Goal: Task Accomplishment & Management: Use online tool/utility

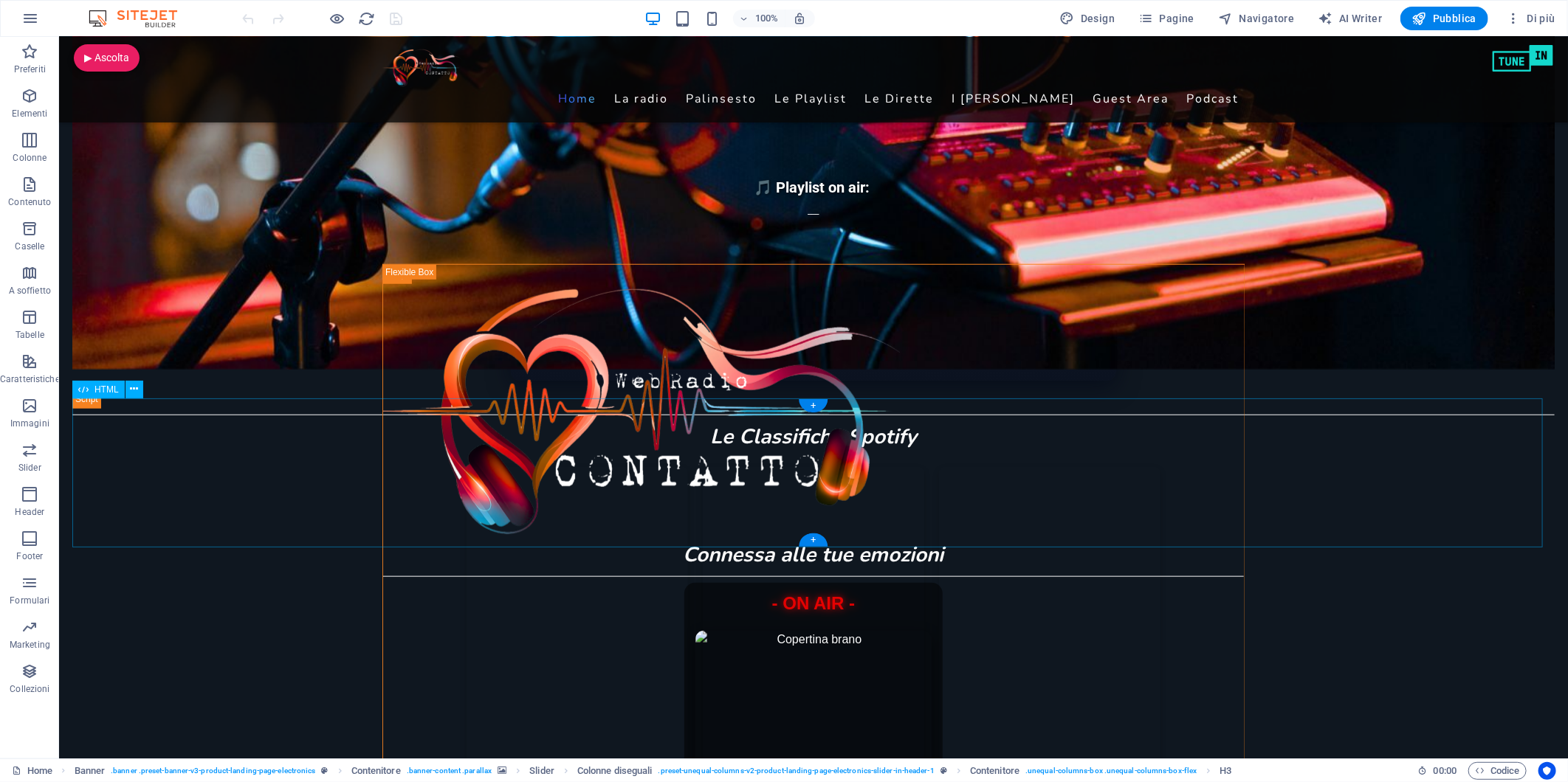
scroll to position [738, 0]
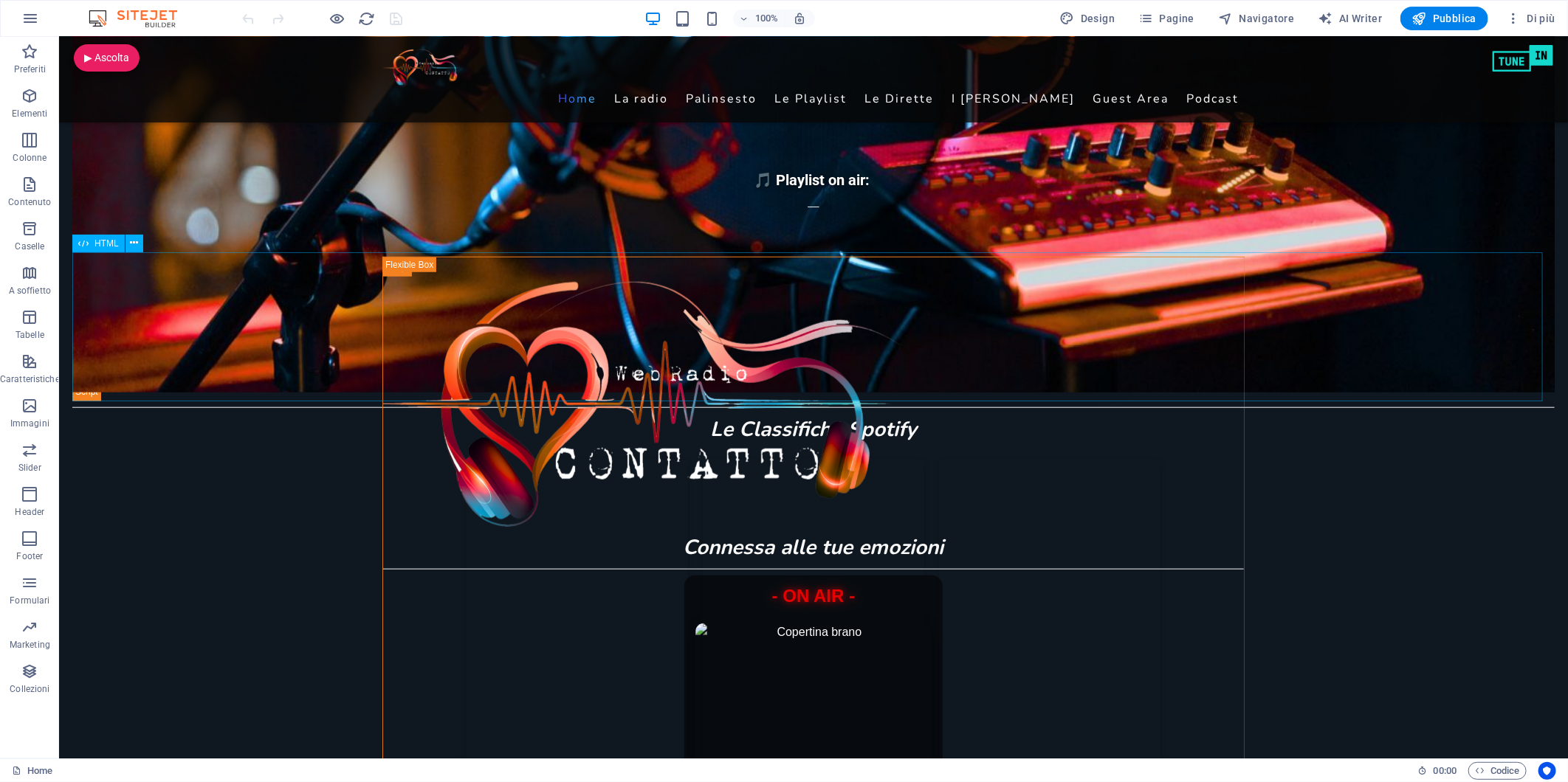
click at [96, 245] on span "HTML" at bounding box center [106, 243] width 24 height 9
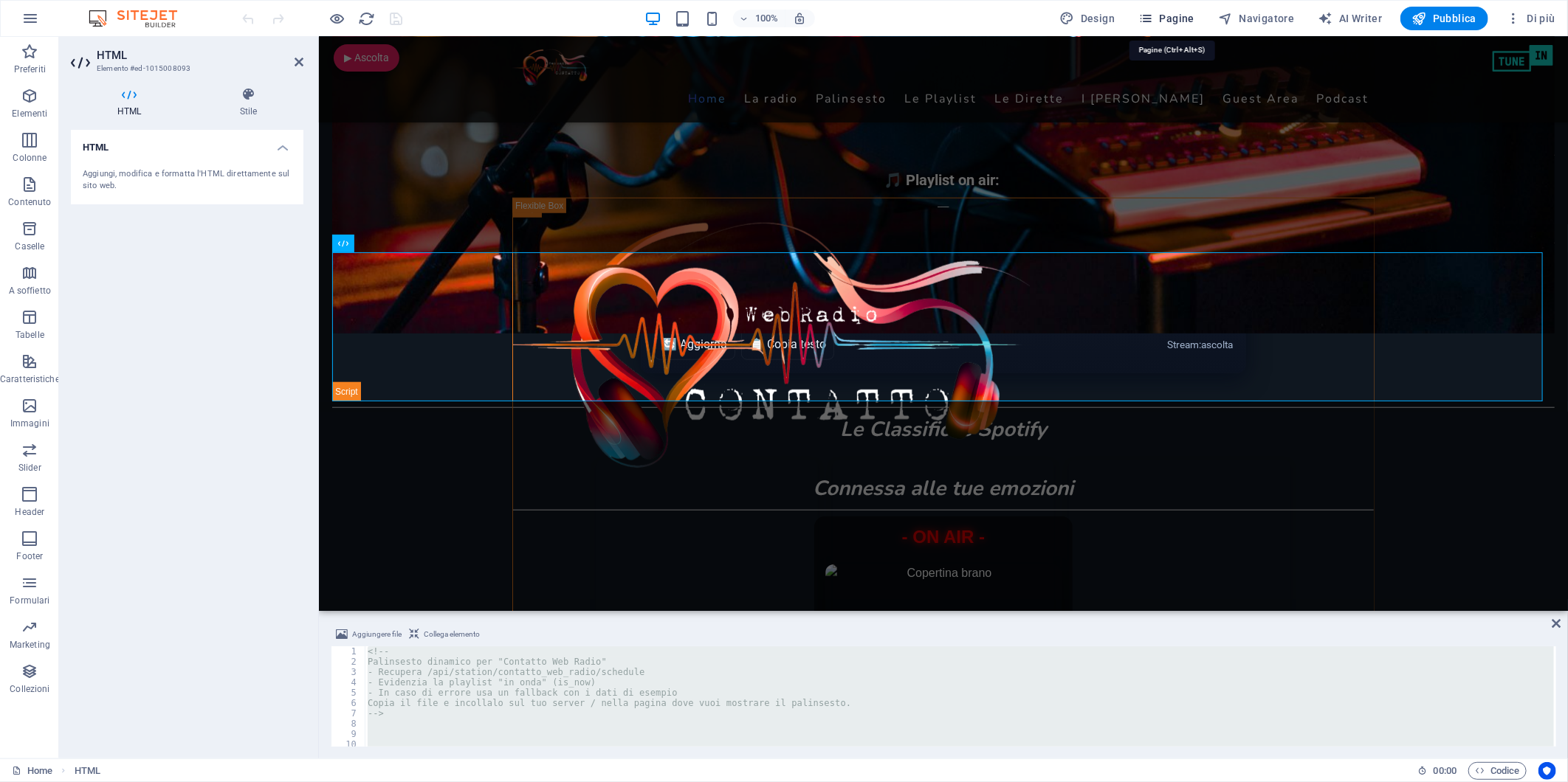
click at [1163, 18] on span "Pagine" at bounding box center [1166, 17] width 56 height 14
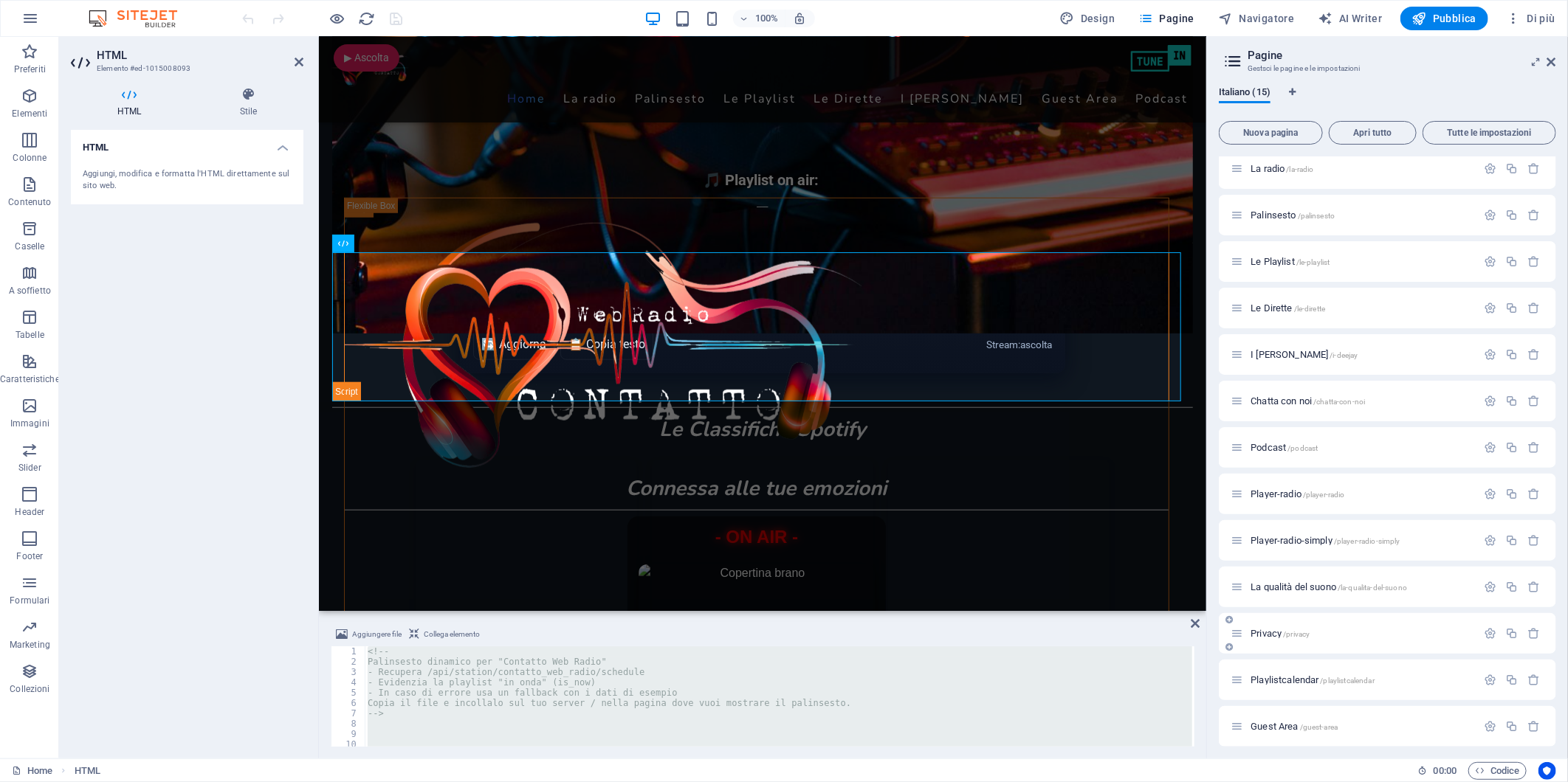
scroll to position [106, 0]
click at [1250, 718] on span "test /test" at bounding box center [1267, 720] width 33 height 11
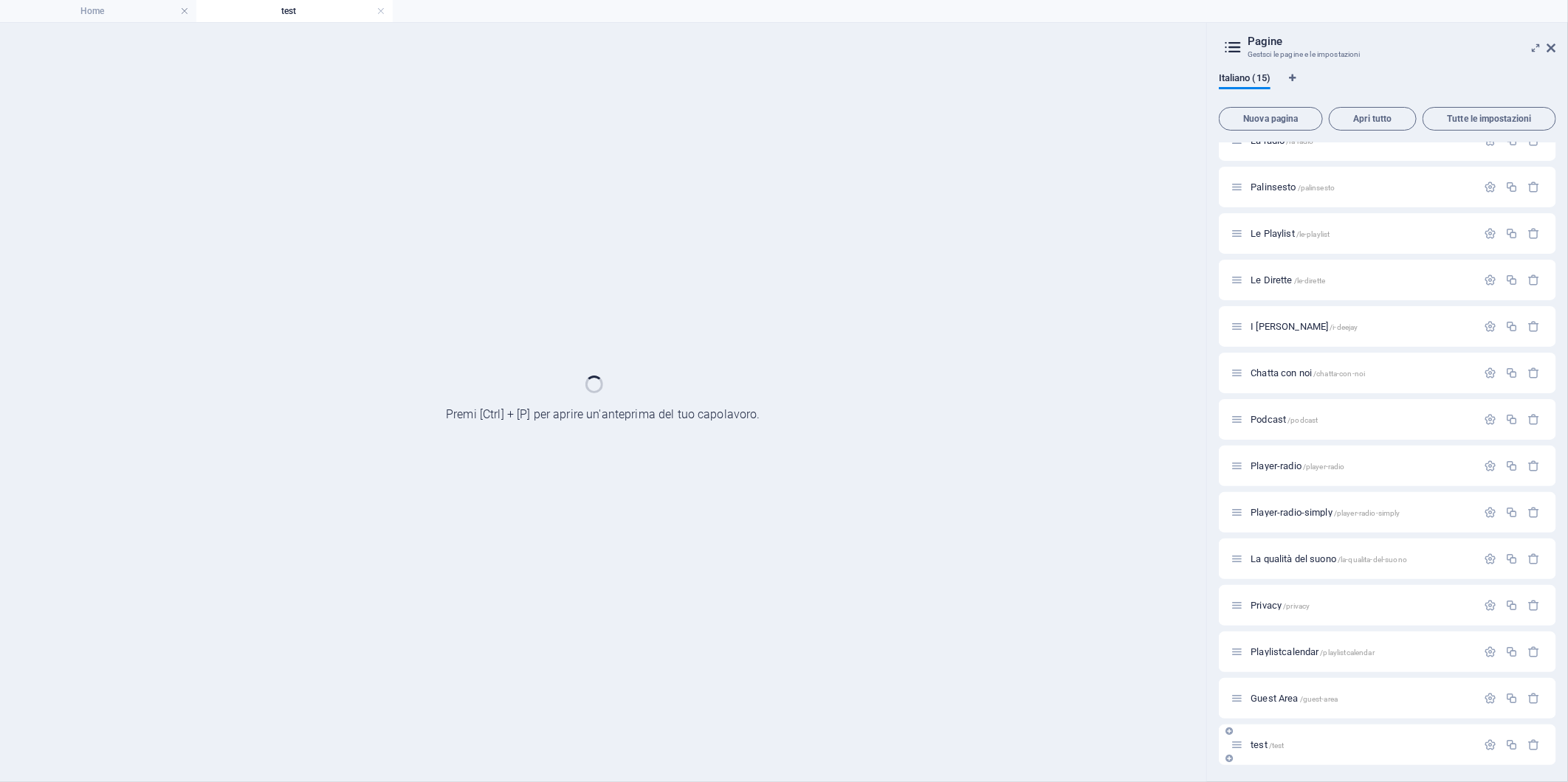
scroll to position [0, 0]
click at [1250, 718] on div "Home / La radio /la-radio Palinsesto /palinsesto Le Playlist /le-playlist Le Di…" at bounding box center [1387, 420] width 337 height 691
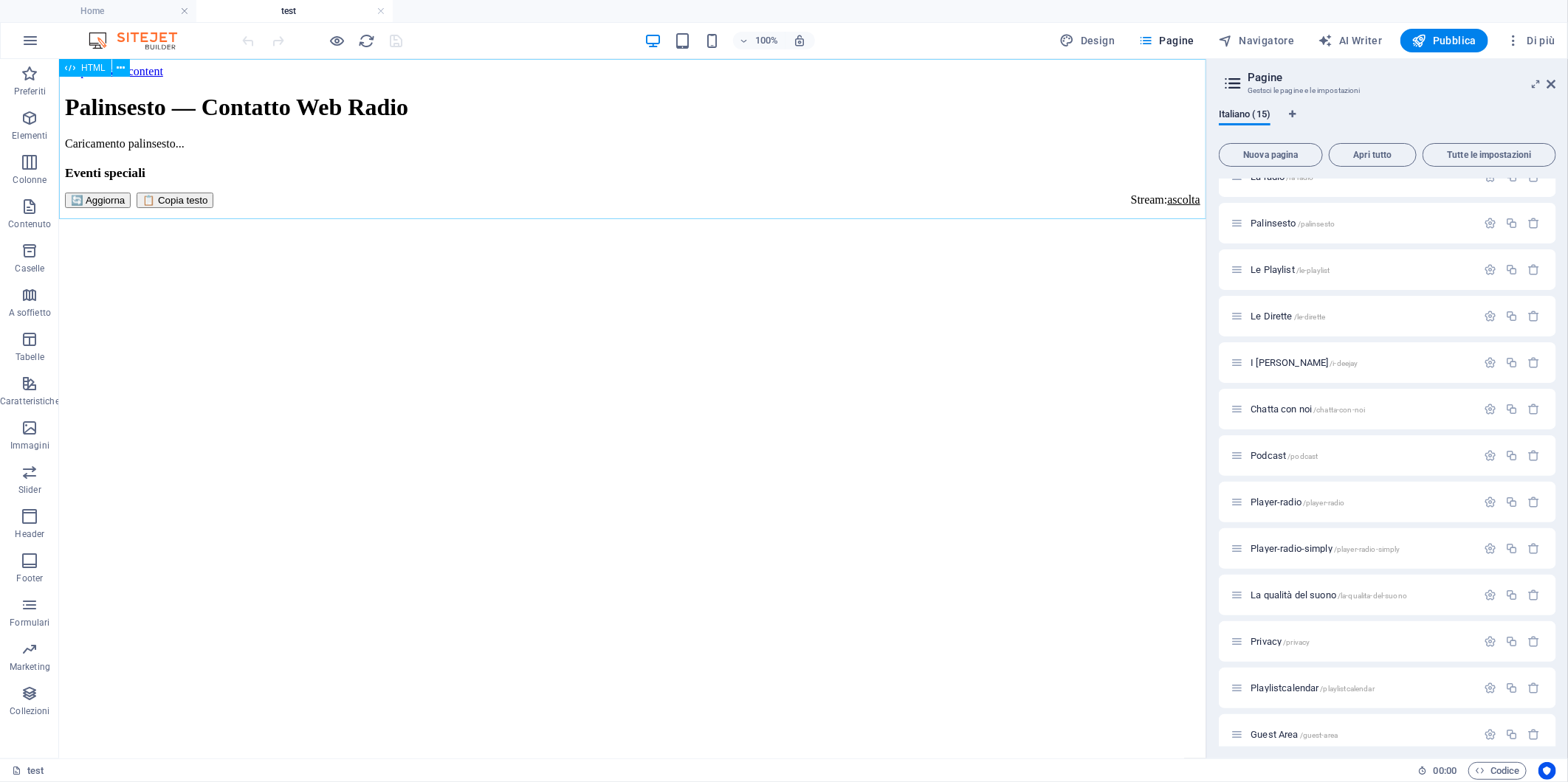
click at [81, 65] on span "HTML" at bounding box center [92, 67] width 24 height 9
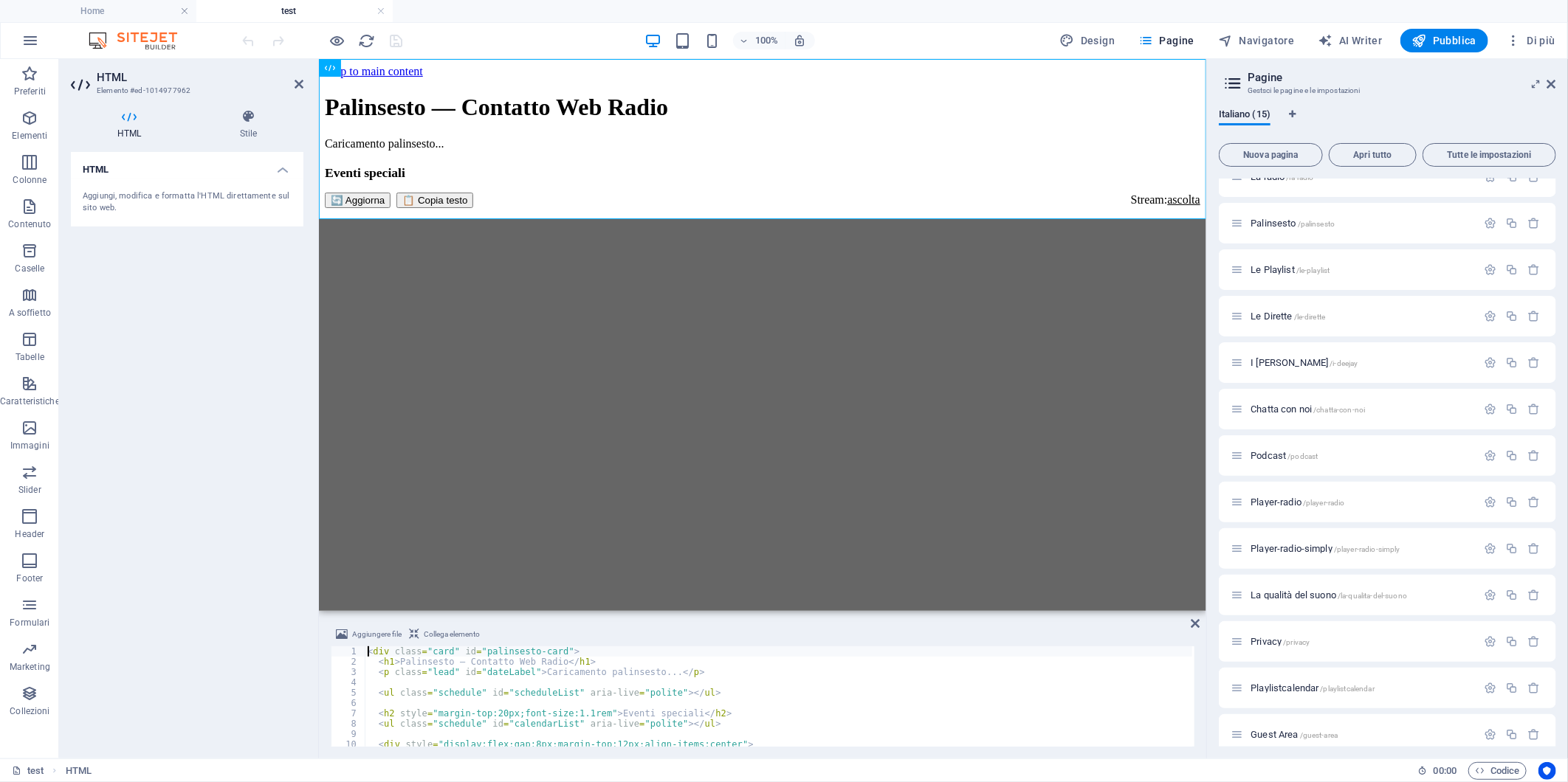
type textarea "</script>"
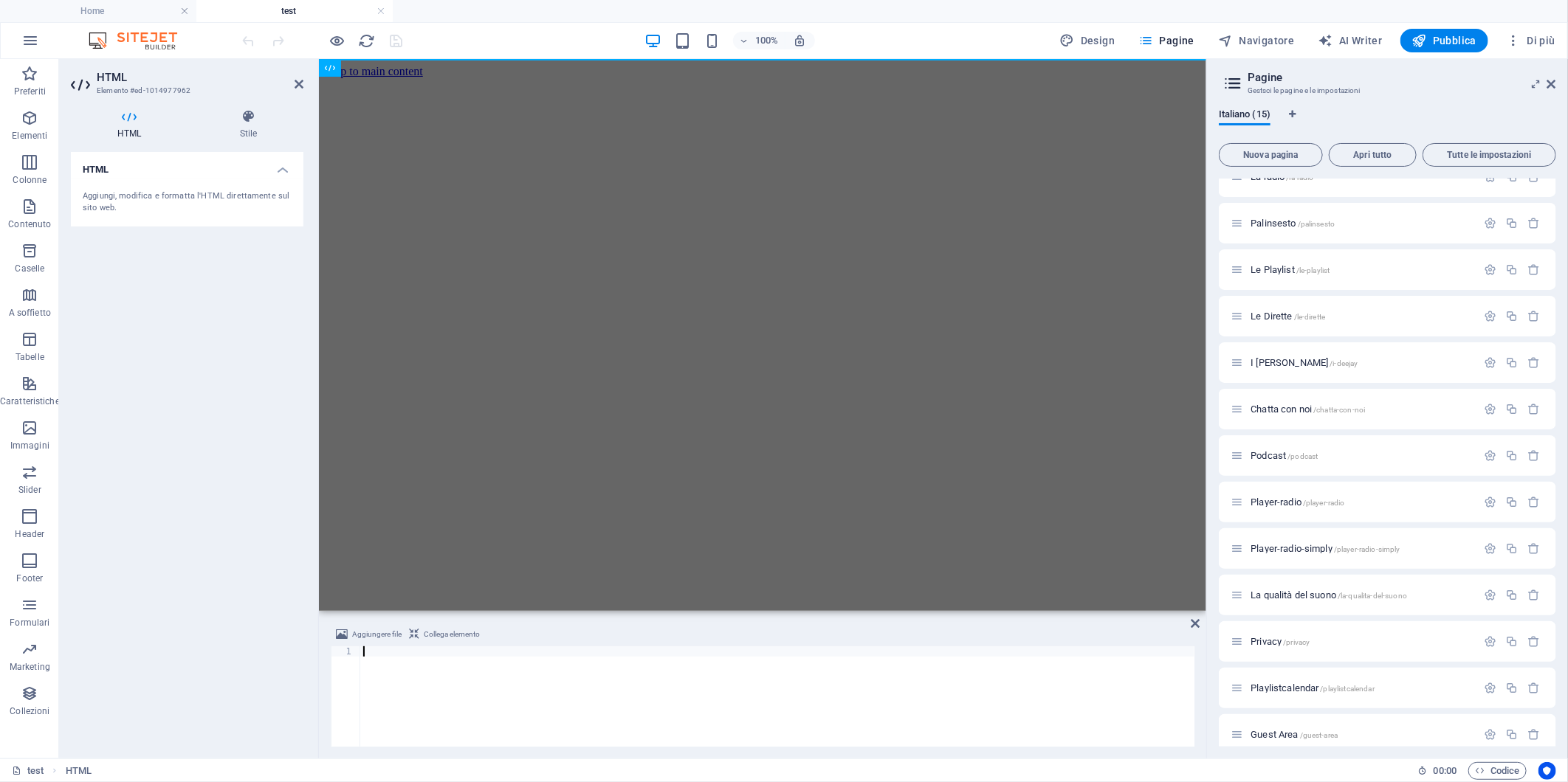
scroll to position [1491, 0]
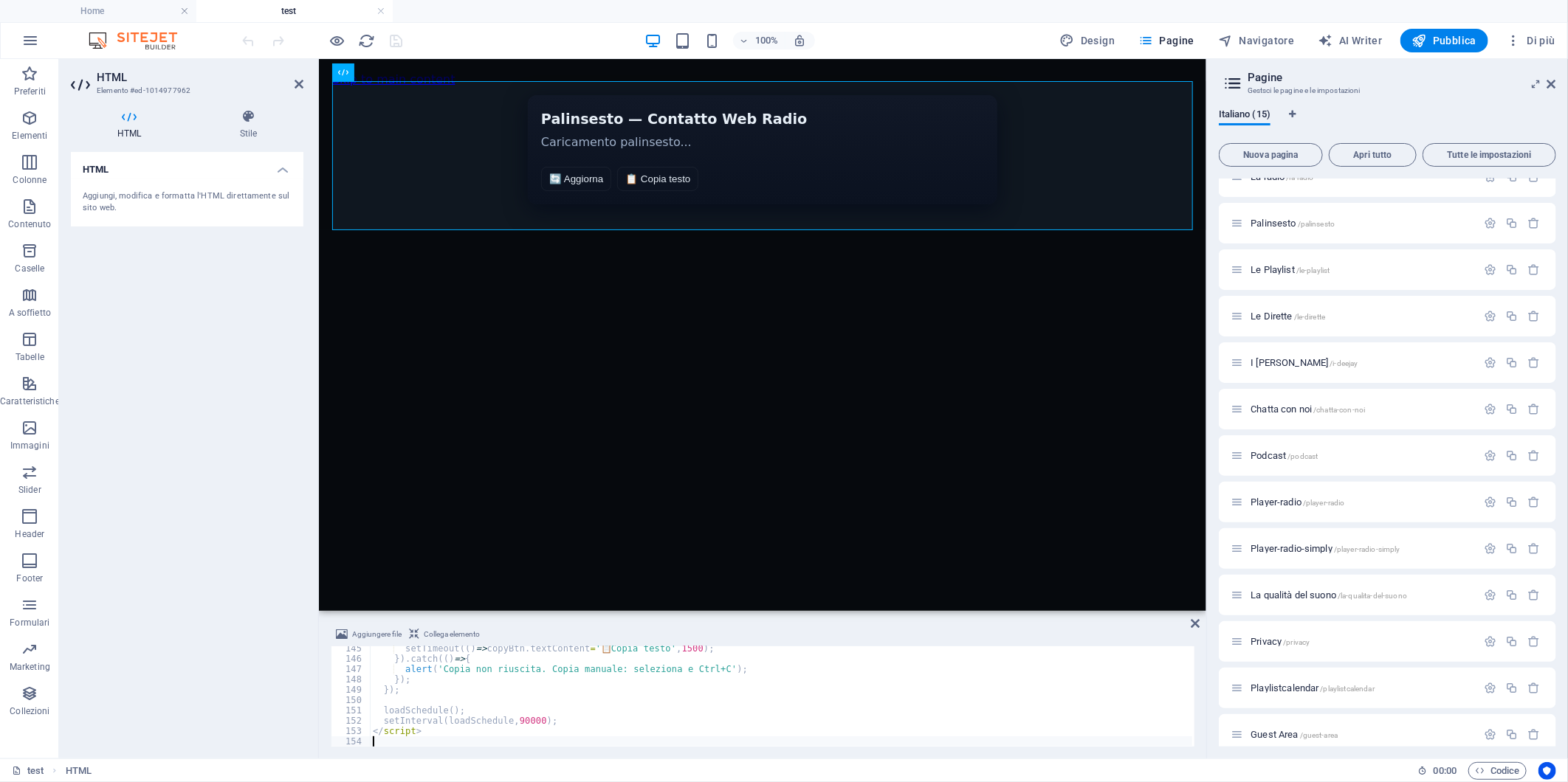
click at [151, 344] on div "HTML Aggiungi, modifica e formatta l'HTML direttamente sul sito web." at bounding box center [187, 450] width 232 height 595
click at [392, 41] on icon "save" at bounding box center [397, 41] width 17 height 17
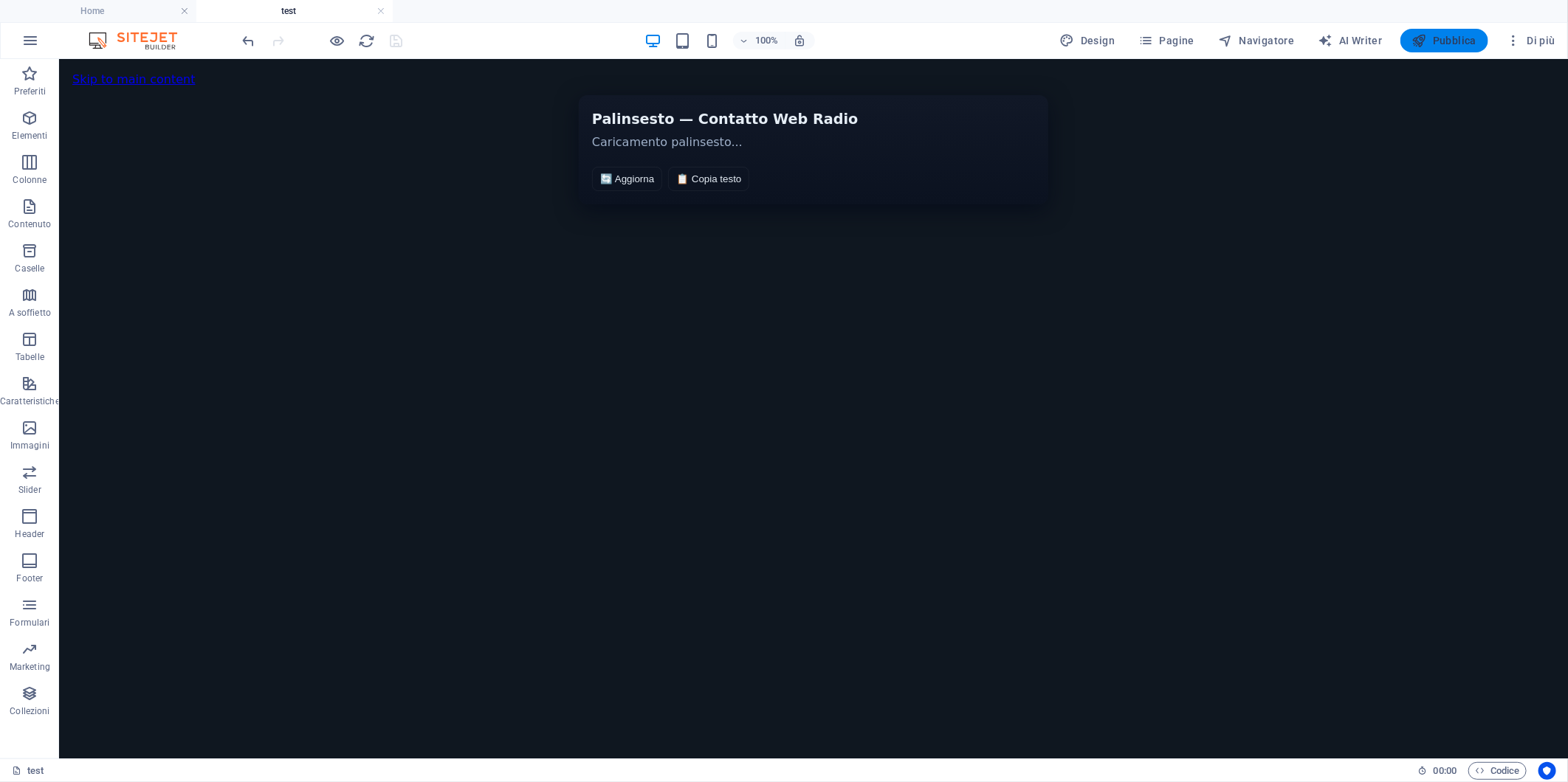
drag, startPoint x: 1449, startPoint y: 34, endPoint x: 1324, endPoint y: 20, distance: 125.8
click at [1449, 34] on span "Pubblica" at bounding box center [1444, 39] width 65 height 14
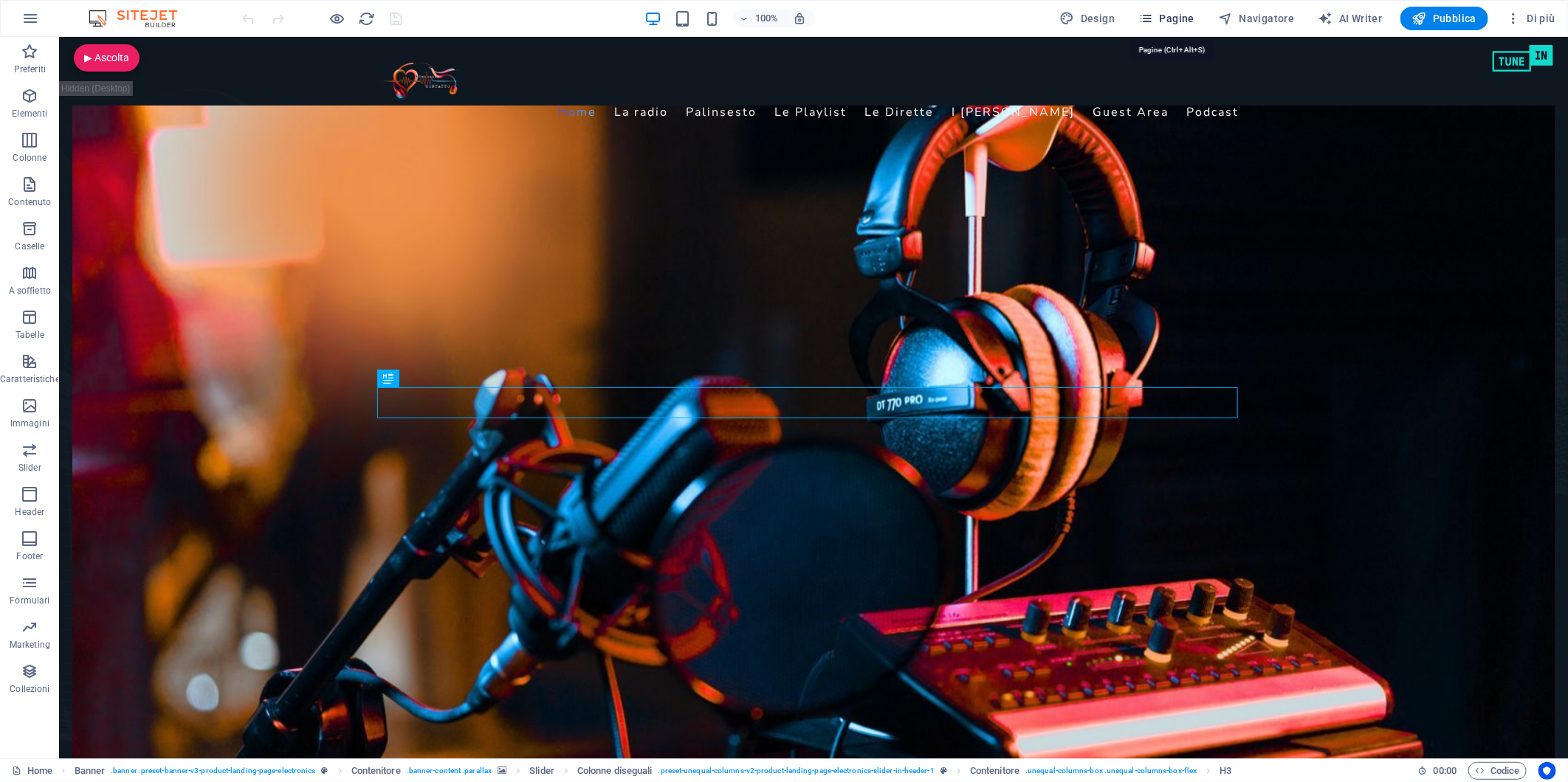
click at [1166, 13] on span "Pagine" at bounding box center [1166, 17] width 56 height 14
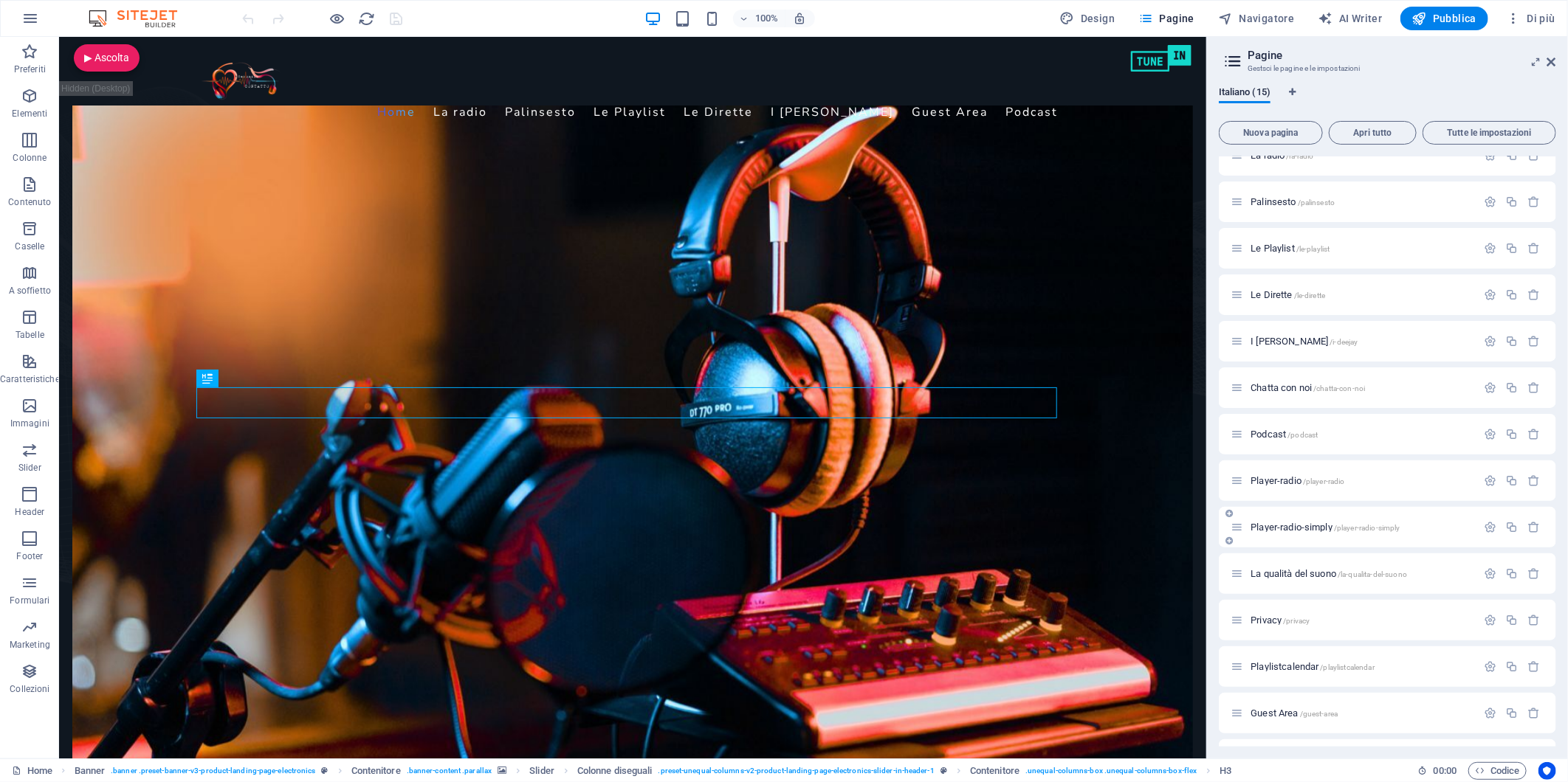
scroll to position [106, 0]
click at [1252, 718] on span "test /test" at bounding box center [1267, 720] width 33 height 11
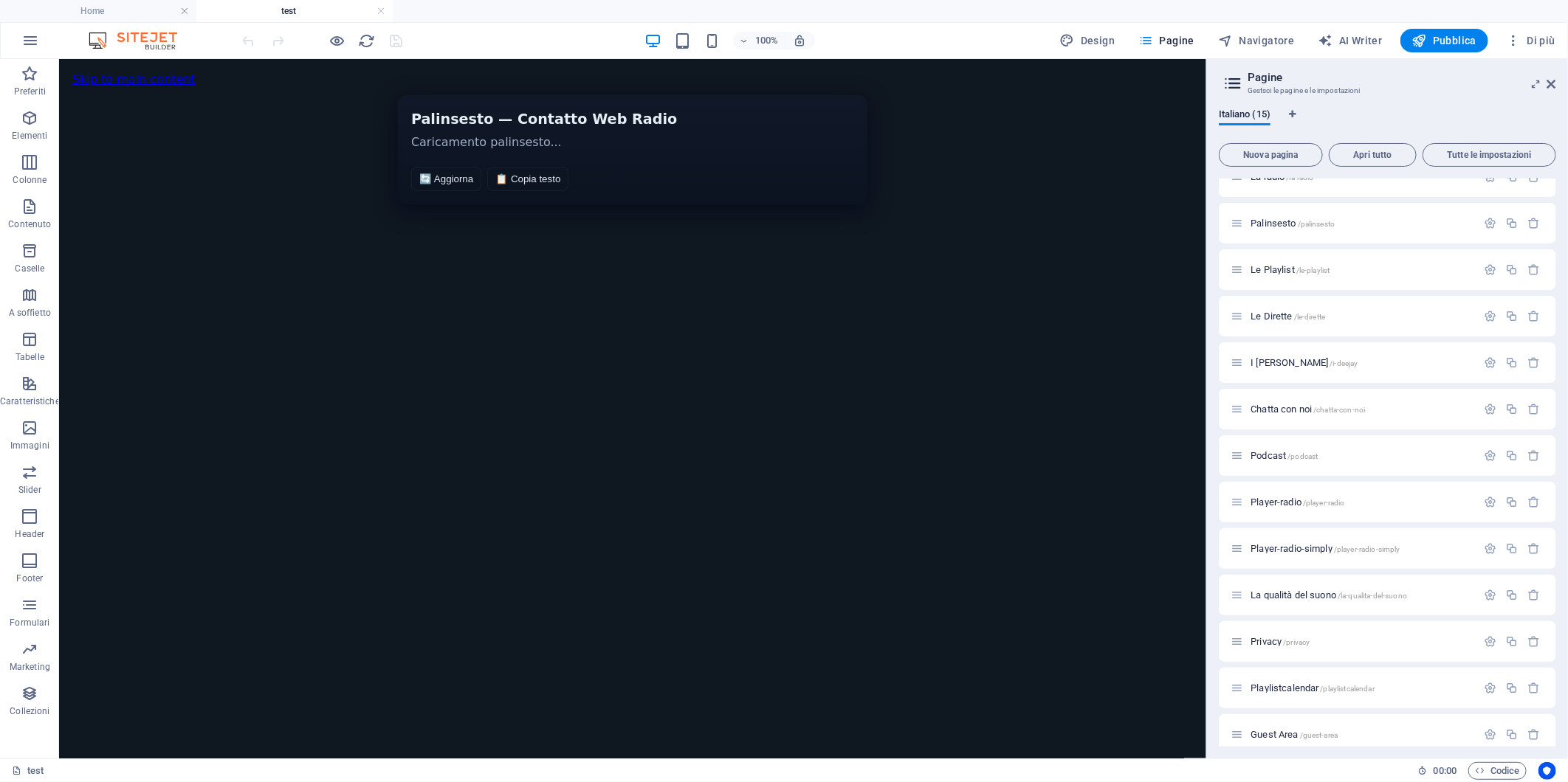
scroll to position [0, 0]
click at [94, 74] on span "HTML" at bounding box center [106, 71] width 24 height 9
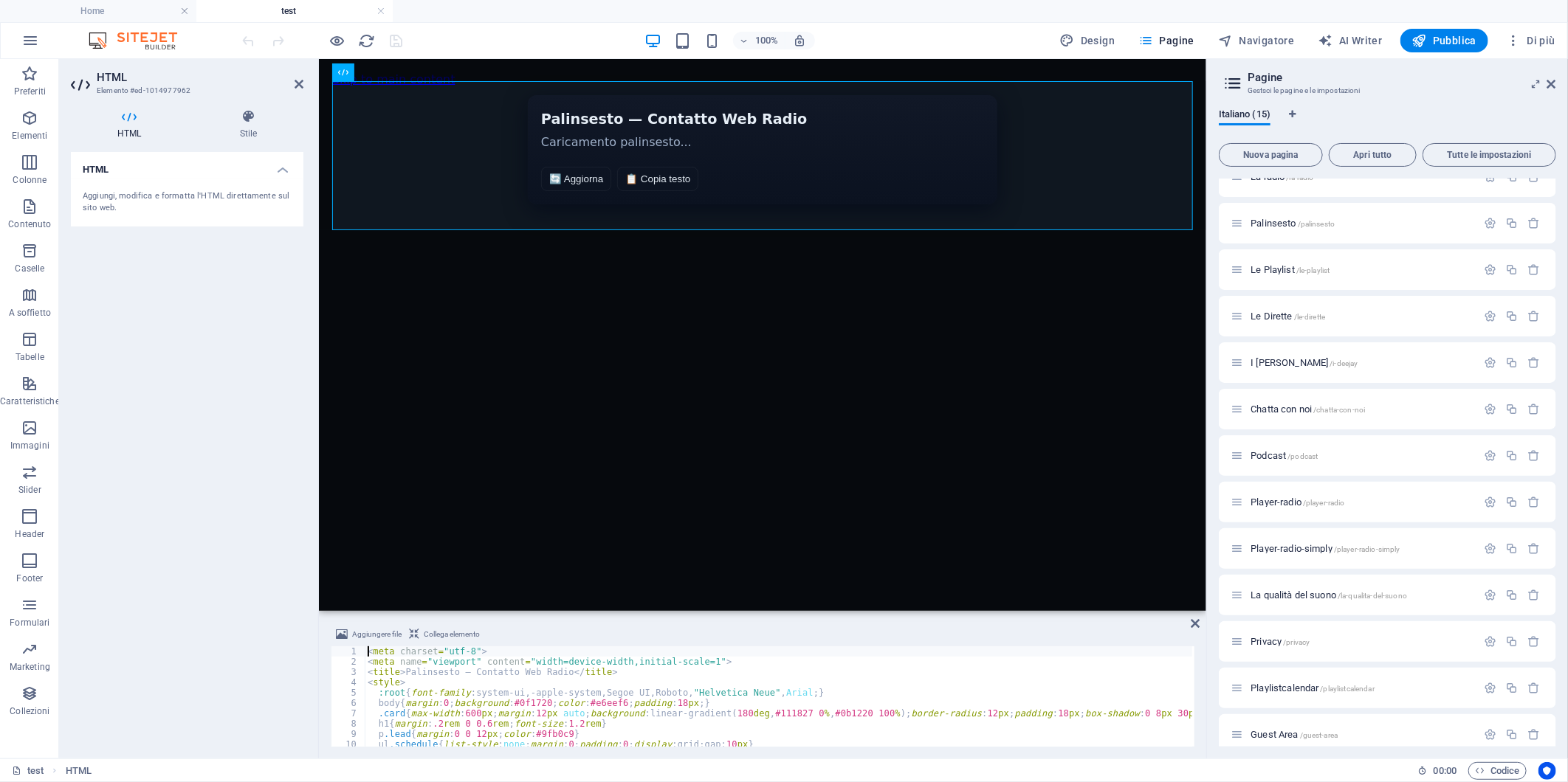
type textarea "</script>"
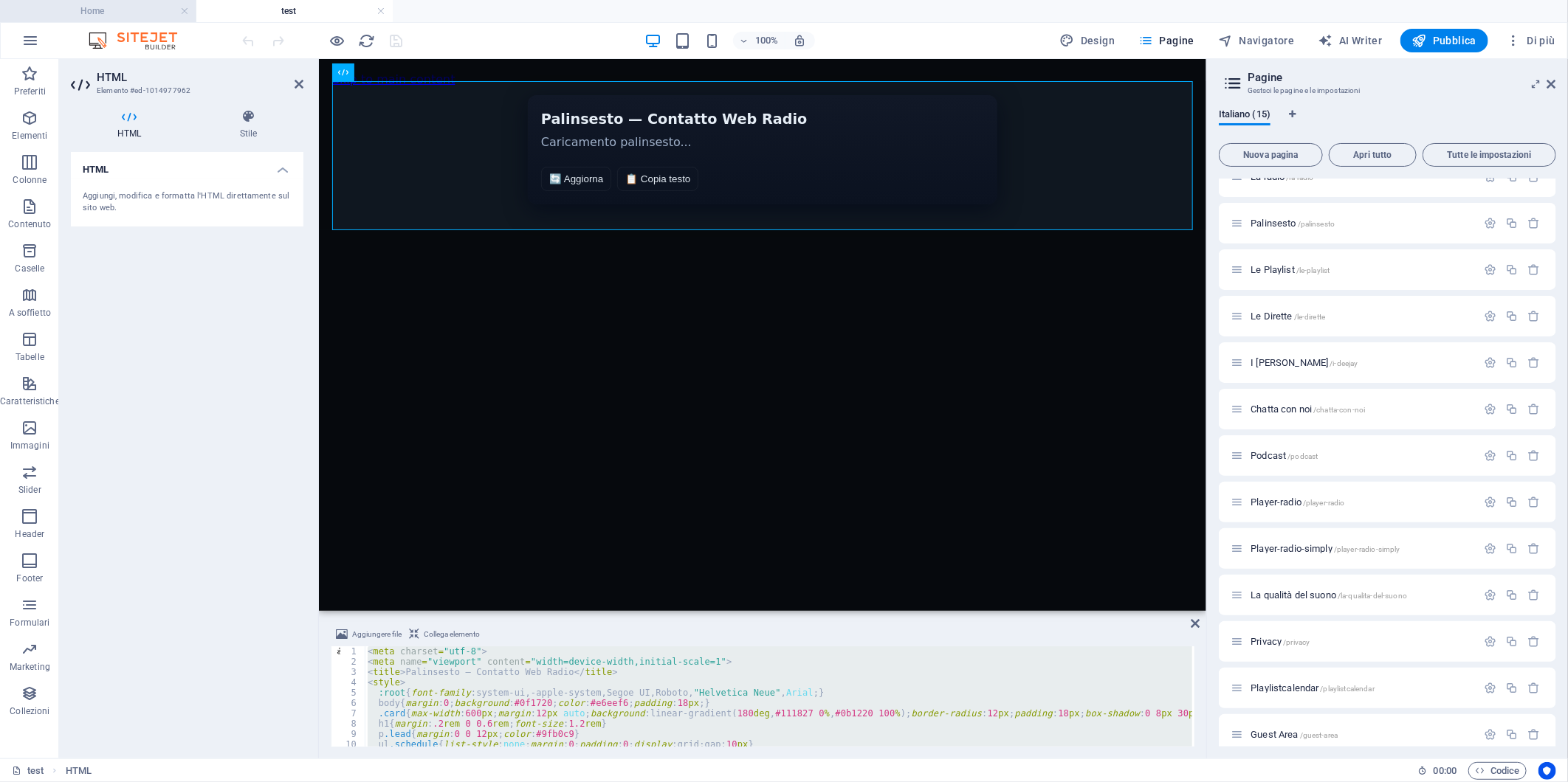
click at [124, 16] on h4 "Home" at bounding box center [98, 11] width 196 height 16
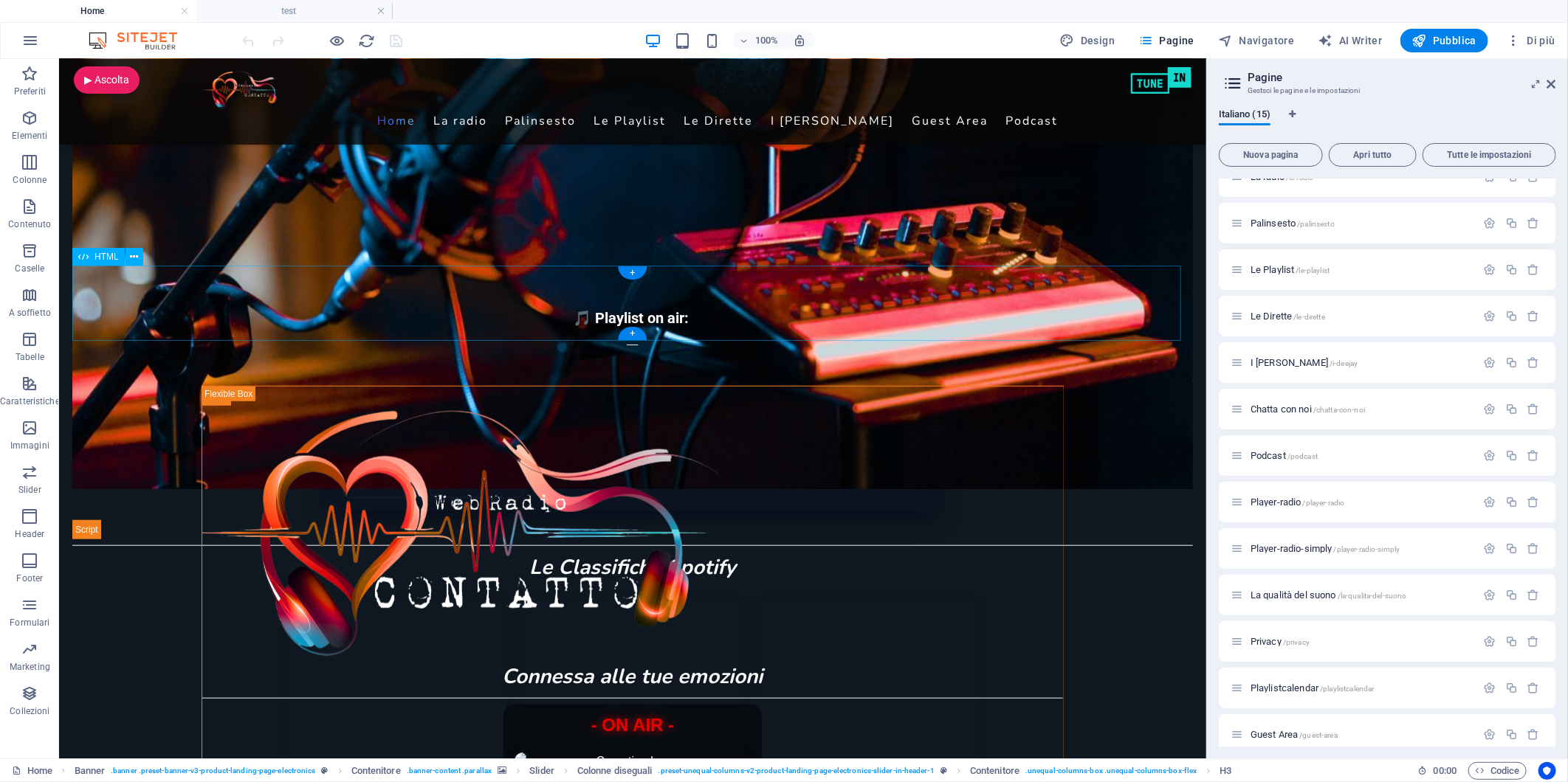
scroll to position [655, 0]
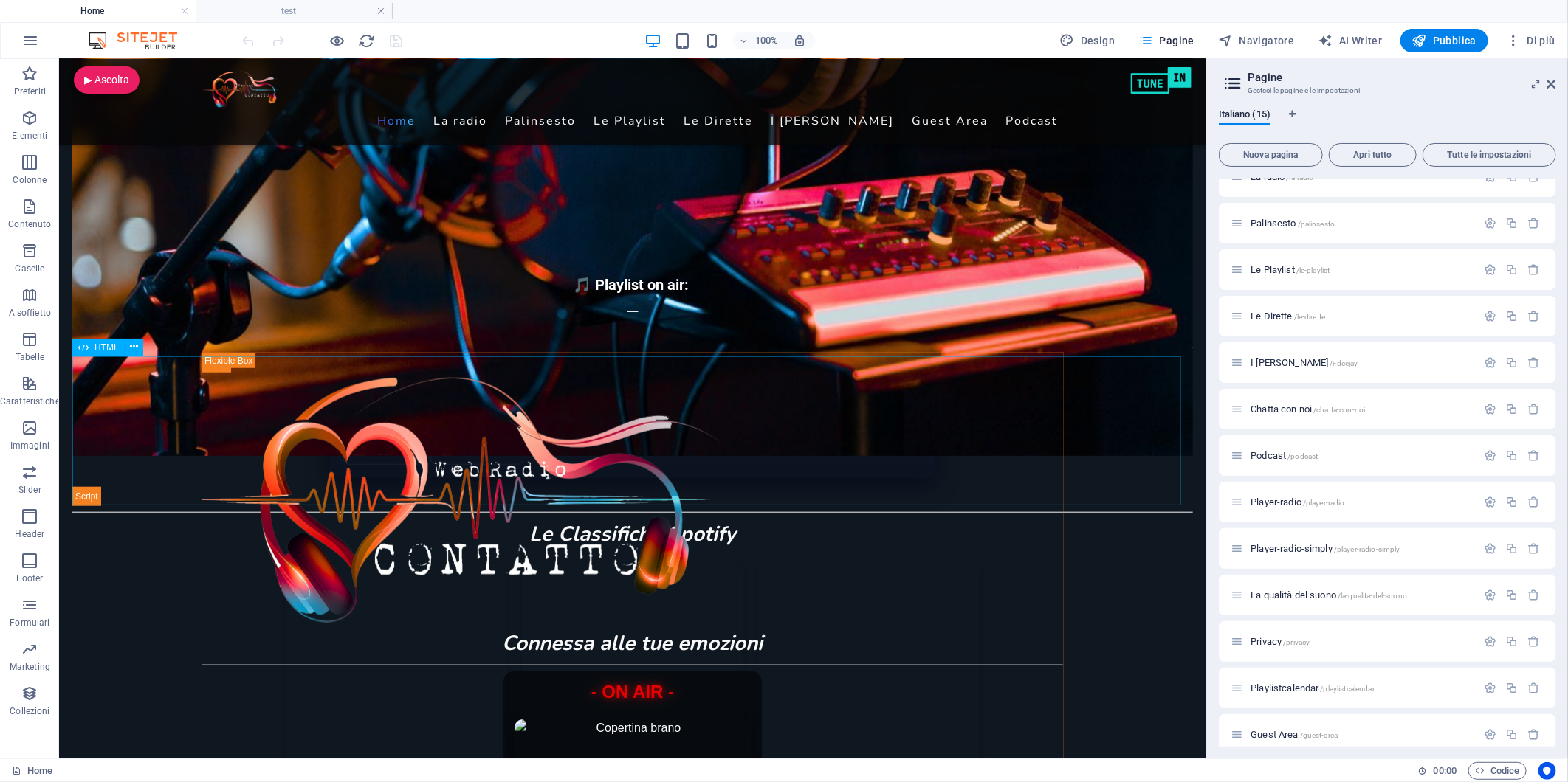
click at [93, 348] on div "HTML" at bounding box center [98, 348] width 52 height 17
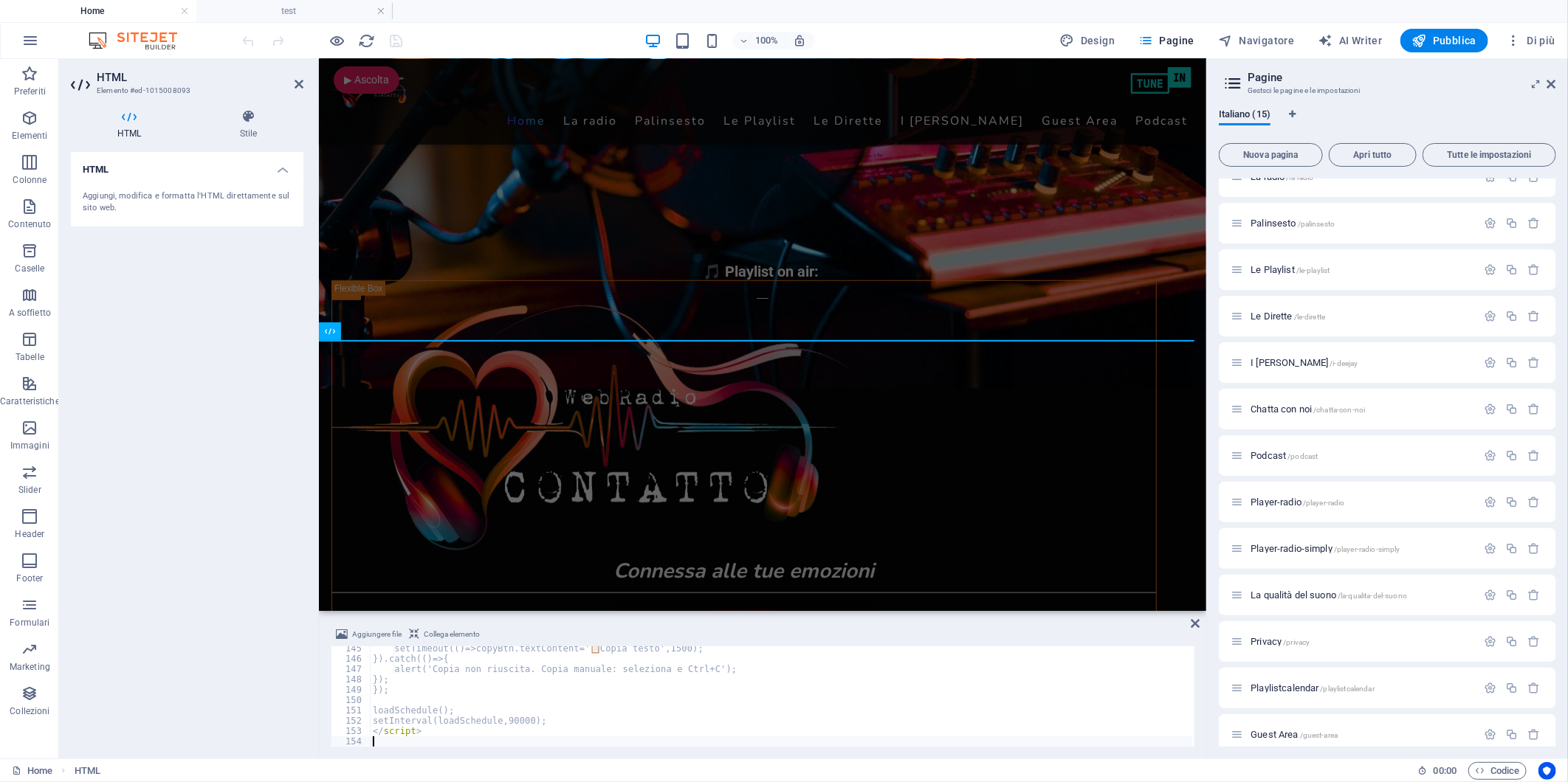
scroll to position [1491, 0]
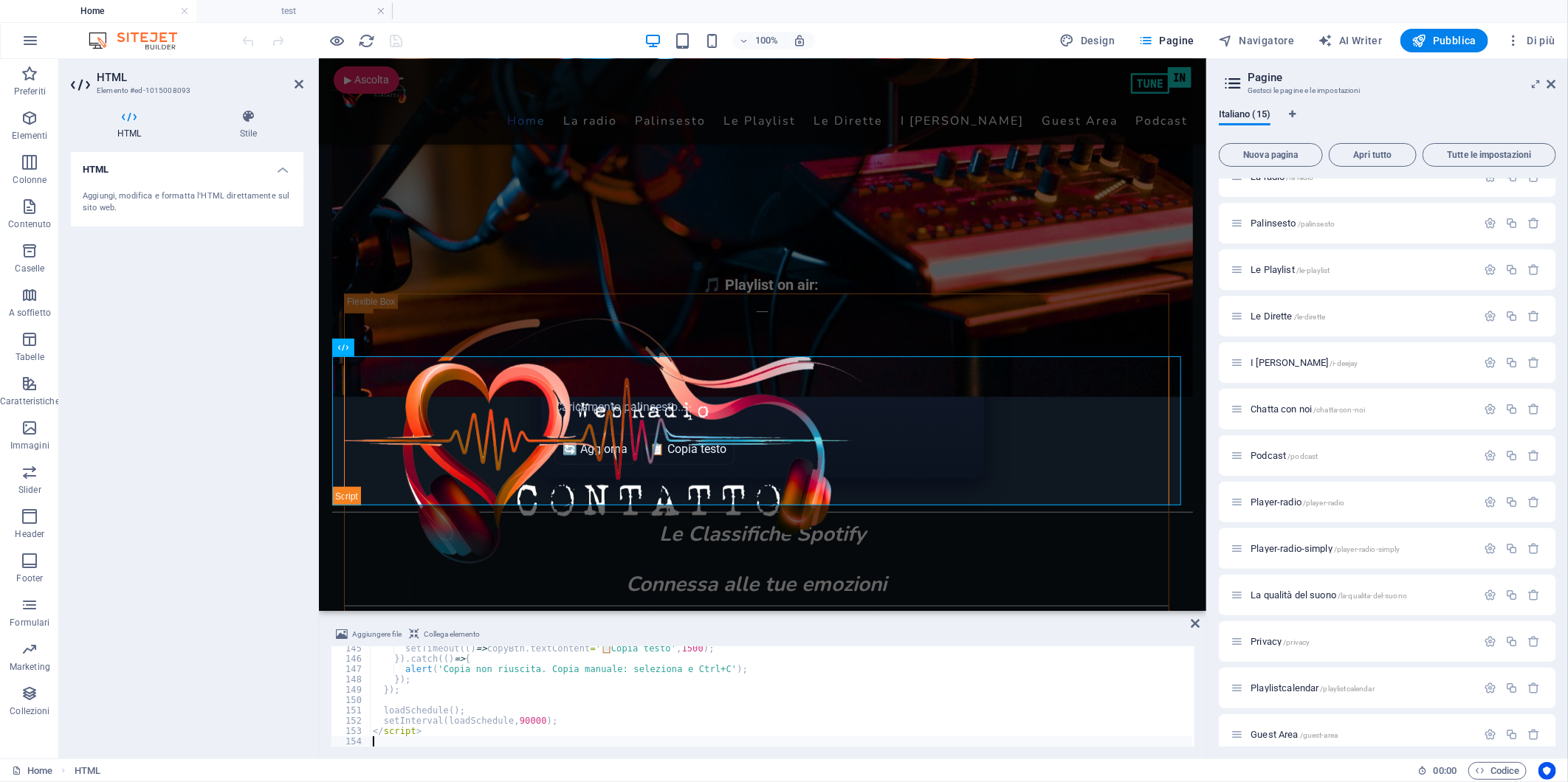
click at [115, 286] on div "HTML Aggiungi, modifica e formatta l'HTML direttamente sul sito web." at bounding box center [187, 450] width 232 height 595
click at [400, 39] on icon "save" at bounding box center [397, 41] width 17 height 17
checkbox input "false"
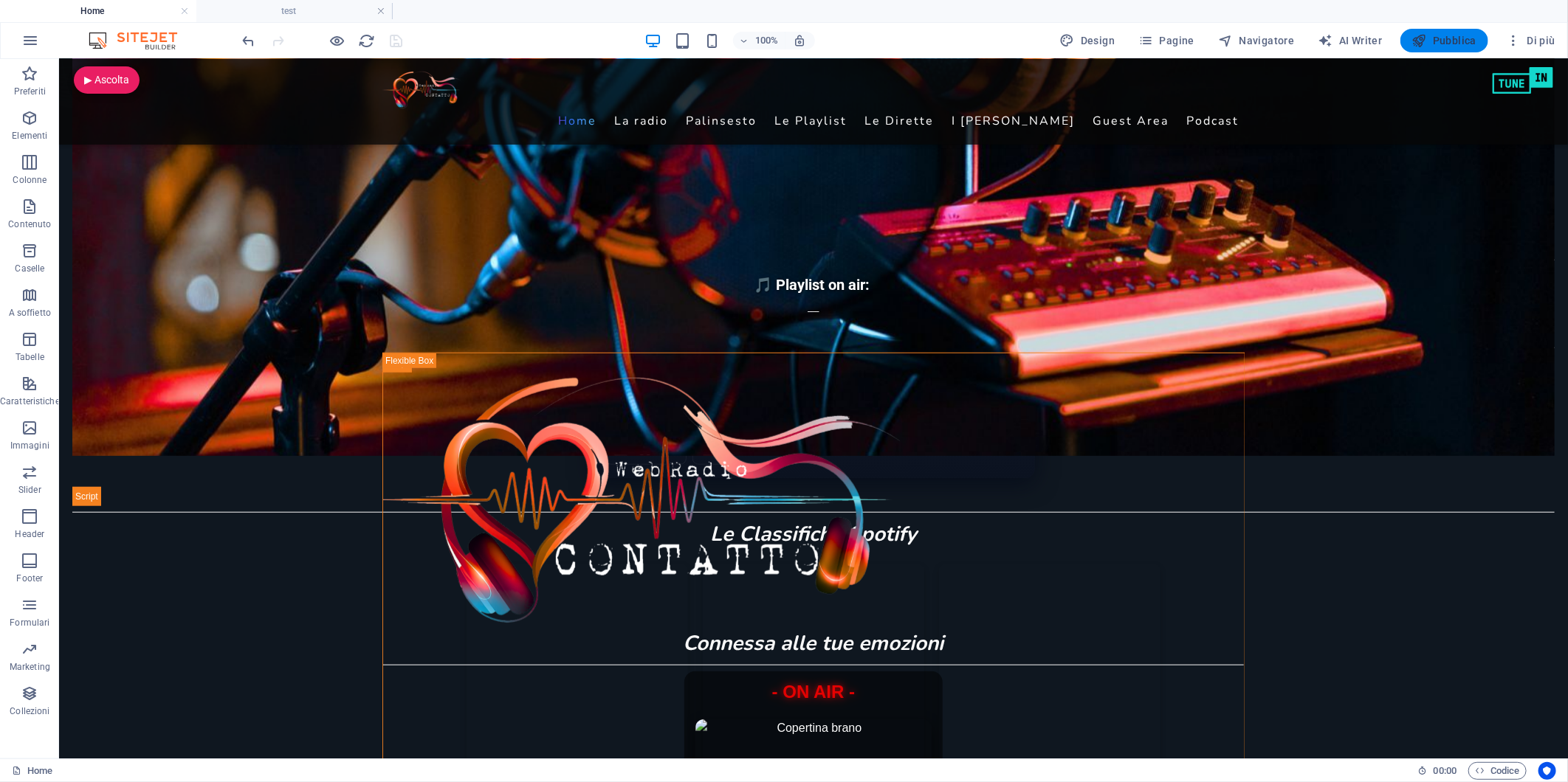
click at [1450, 39] on span "Pubblica" at bounding box center [1444, 39] width 65 height 14
